Goal: Information Seeking & Learning: Learn about a topic

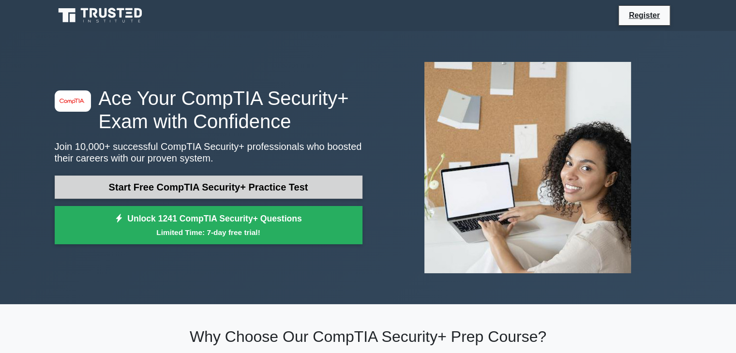
click at [273, 186] on link "Start Free CompTIA Security+ Practice Test" at bounding box center [209, 187] width 308 height 23
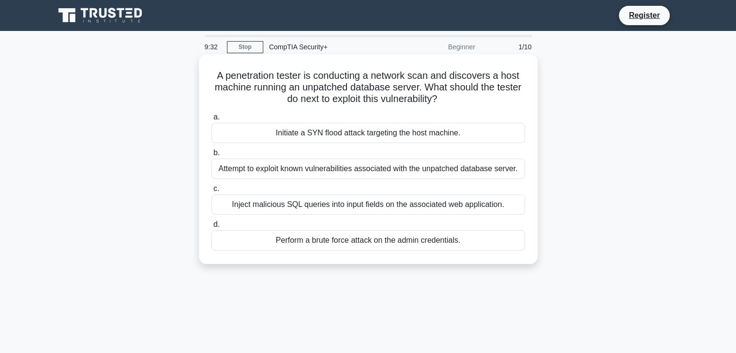
click at [310, 171] on div "Attempt to exploit known vulnerabilities associated with the unpatched database…" at bounding box center [367, 169] width 313 height 20
click at [211, 156] on input "b. Attempt to exploit known vulnerabilities associated with the unpatched datab…" at bounding box center [211, 153] width 0 height 6
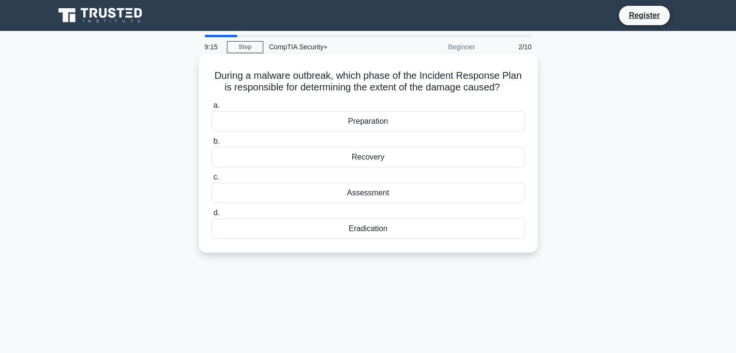
click at [349, 192] on div "Assessment" at bounding box center [367, 193] width 313 height 20
click at [211, 180] on input "c. Assessment" at bounding box center [211, 177] width 0 height 6
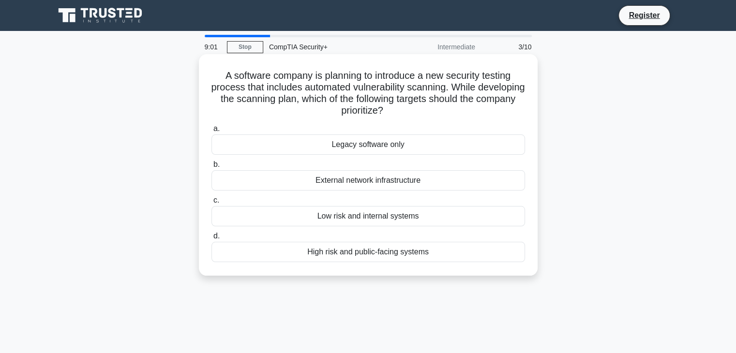
click at [357, 256] on div "High risk and public-facing systems" at bounding box center [367, 252] width 313 height 20
click at [211, 239] on input "d. High risk and public-facing systems" at bounding box center [211, 236] width 0 height 6
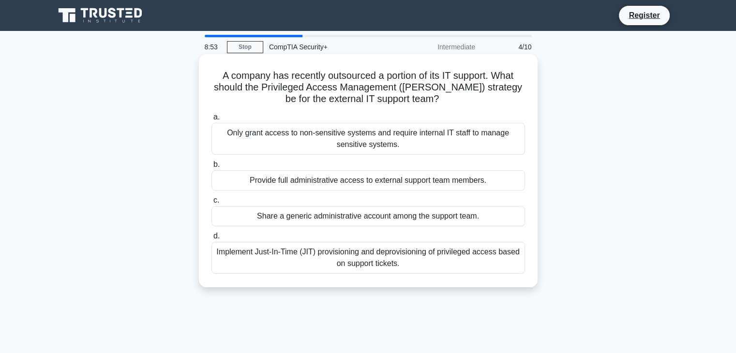
click at [200, 97] on div "A company has recently outsourced a portion of its IT support. What should the …" at bounding box center [368, 170] width 339 height 233
click at [255, 258] on div "Implement Just-In-Time (JIT) provisioning and deprovisioning of privileged acce…" at bounding box center [367, 258] width 313 height 32
click at [211, 239] on input "d. Implement Just-In-Time (JIT) provisioning and deprovisioning of privileged a…" at bounding box center [211, 236] width 0 height 6
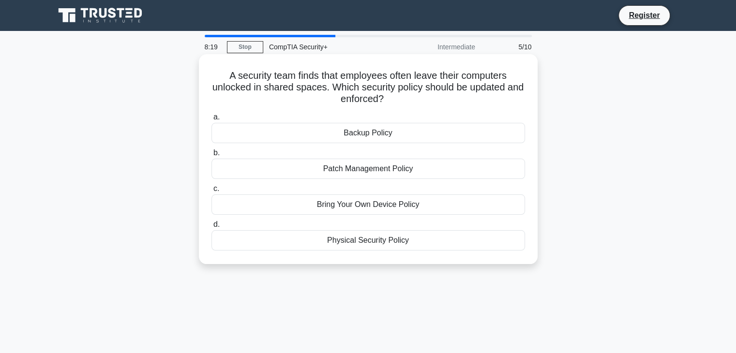
click at [292, 243] on div "Physical Security Policy" at bounding box center [367, 240] width 313 height 20
click at [211, 228] on input "d. Physical Security Policy" at bounding box center [211, 225] width 0 height 6
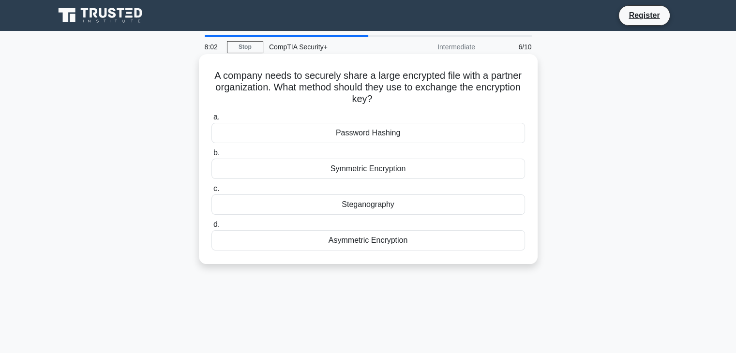
click at [368, 244] on div "Asymmetric Encryption" at bounding box center [367, 240] width 313 height 20
click at [211, 228] on input "d. Asymmetric Encryption" at bounding box center [211, 225] width 0 height 6
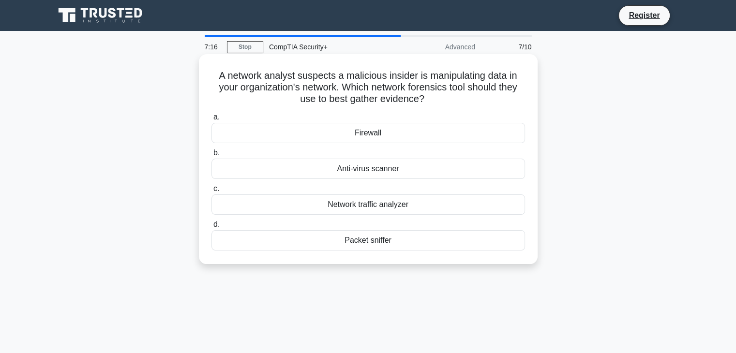
click at [324, 234] on div "Packet sniffer" at bounding box center [367, 240] width 313 height 20
click at [211, 228] on input "d. Packet sniffer" at bounding box center [211, 225] width 0 height 6
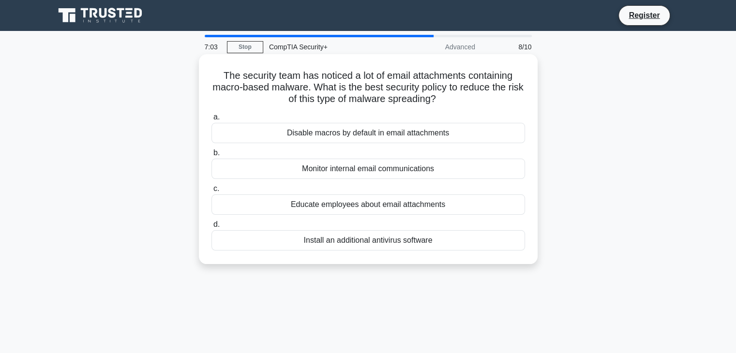
click at [370, 206] on div "Educate employees about email attachments" at bounding box center [367, 204] width 313 height 20
click at [211, 192] on input "c. Educate employees about email attachments" at bounding box center [211, 189] width 0 height 6
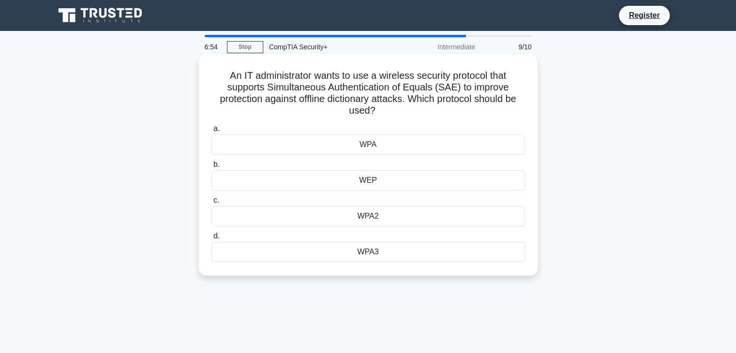
click at [350, 250] on div "WPA3" at bounding box center [367, 252] width 313 height 20
click at [211, 239] on input "d. WPA3" at bounding box center [211, 236] width 0 height 6
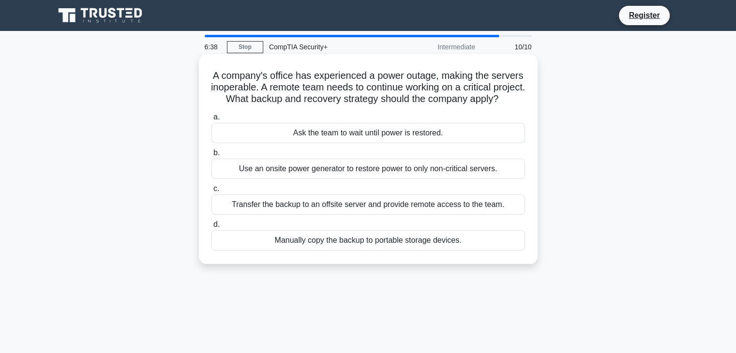
click at [282, 215] on div "Transfer the backup to an offsite server and provide remote access to the team." at bounding box center [367, 204] width 313 height 20
click at [211, 192] on input "c. Transfer the backup to an offsite server and provide remote access to the te…" at bounding box center [211, 189] width 0 height 6
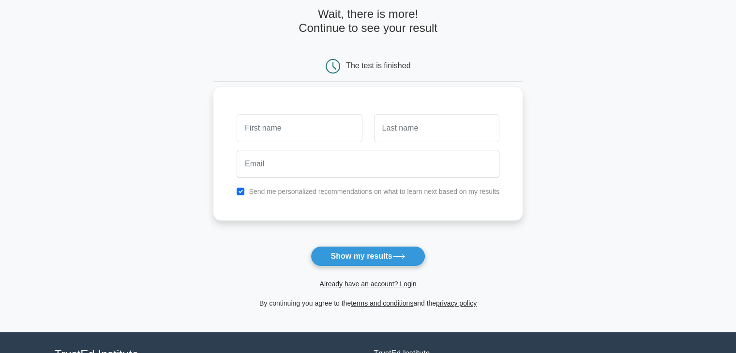
scroll to position [48, 0]
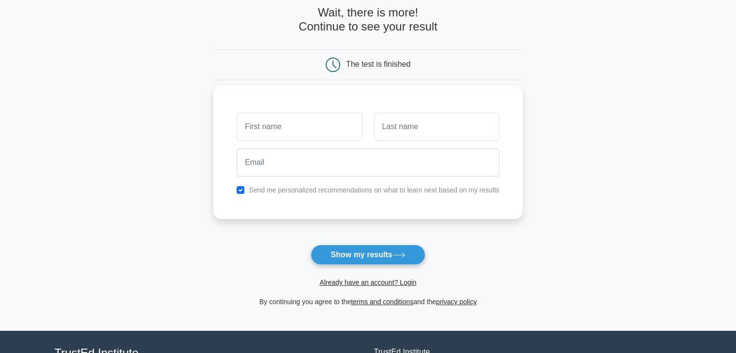
click at [303, 189] on label "Send me personalized recommendations on what to learn next based on my results" at bounding box center [374, 190] width 251 height 8
click at [297, 186] on label "Send me personalized recommendations on what to learn next based on my results" at bounding box center [374, 190] width 251 height 8
click at [241, 191] on input "checkbox" at bounding box center [241, 190] width 8 height 8
checkbox input "false"
click at [277, 130] on input "text" at bounding box center [299, 127] width 125 height 28
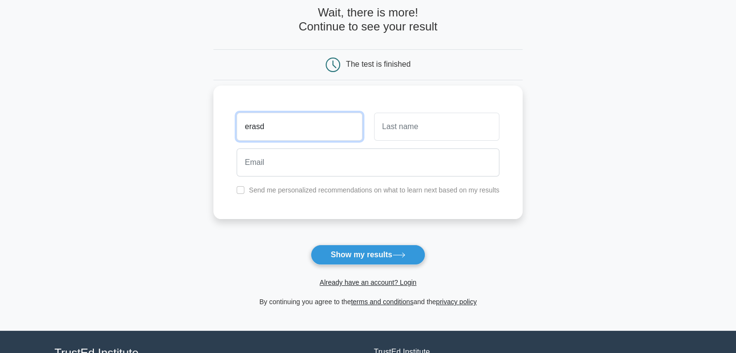
type input "erasd"
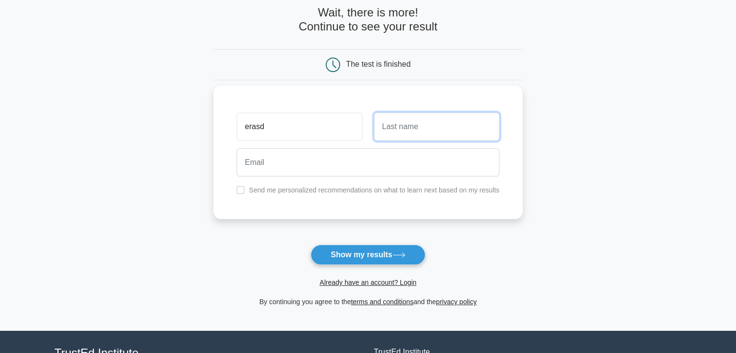
click at [391, 122] on input "text" at bounding box center [436, 127] width 125 height 28
type input "asdsa"
click at [360, 266] on div "Already have an account? Login" at bounding box center [367, 276] width 309 height 23
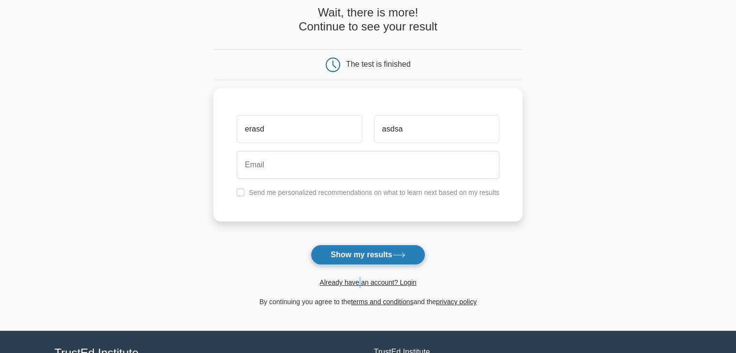
click at [356, 250] on button "Show my results" at bounding box center [368, 255] width 114 height 20
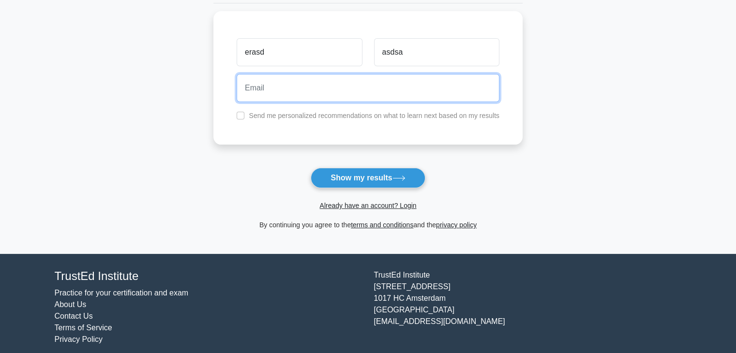
scroll to position [133, 0]
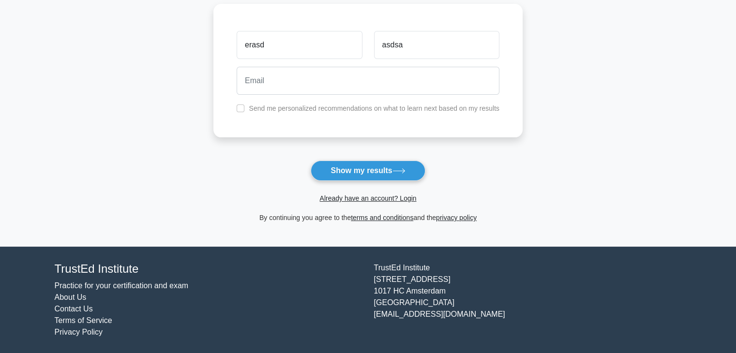
click at [164, 138] on main "Wait, there is more! Continue to see your result The test is finished erasd asd…" at bounding box center [368, 72] width 736 height 348
